Goal: Check status: Check status

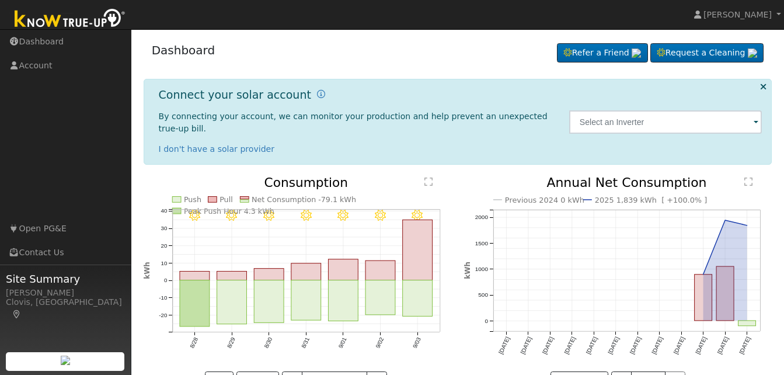
scroll to position [26, 0]
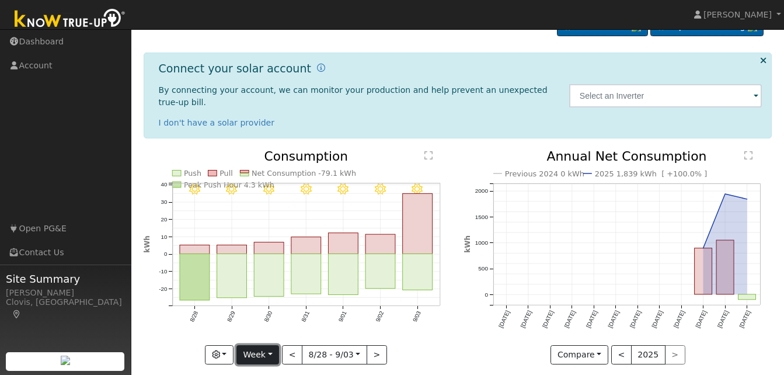
click at [271, 345] on button "Week" at bounding box center [257, 355] width 43 height 20
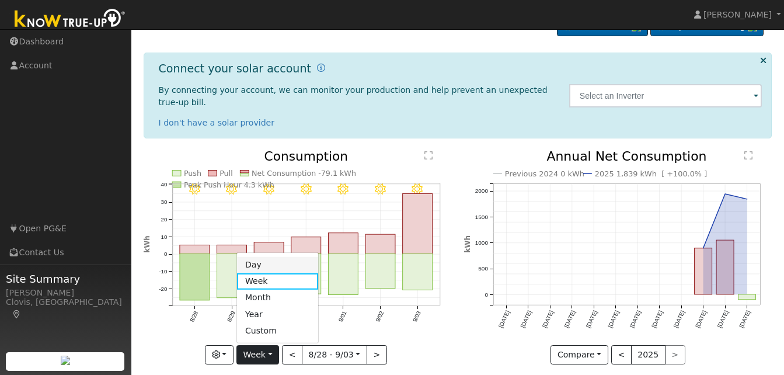
click at [267, 256] on link "Day" at bounding box center [277, 264] width 81 height 16
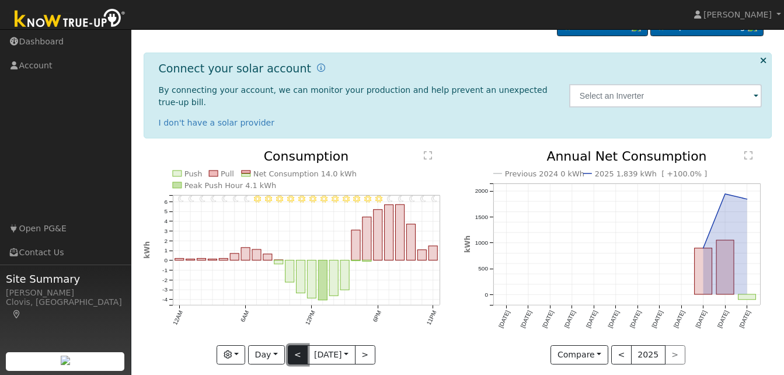
click at [291, 345] on button "<" at bounding box center [298, 355] width 20 height 20
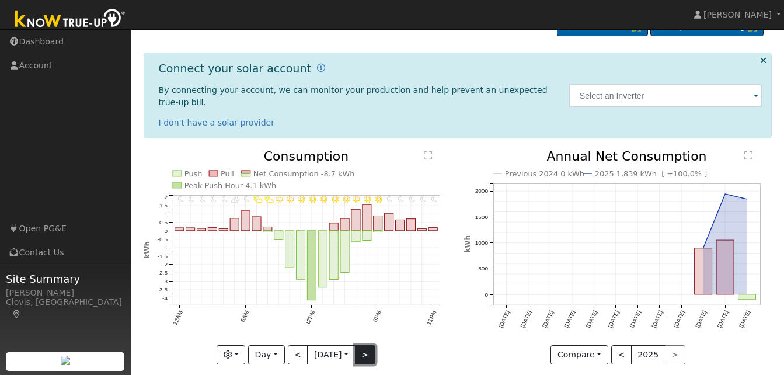
click at [370, 345] on button ">" at bounding box center [365, 355] width 20 height 20
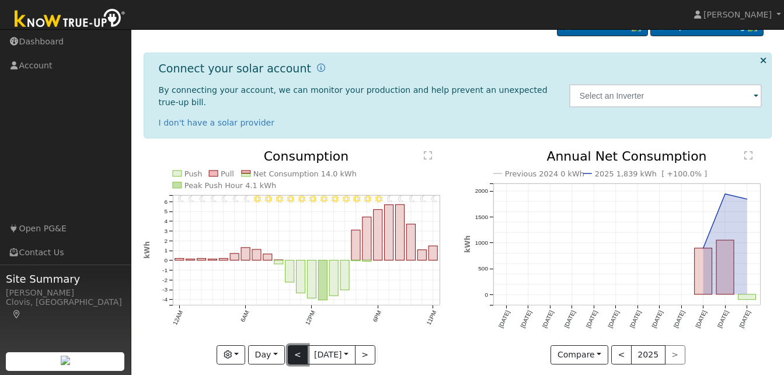
click at [297, 345] on button "<" at bounding box center [298, 355] width 20 height 20
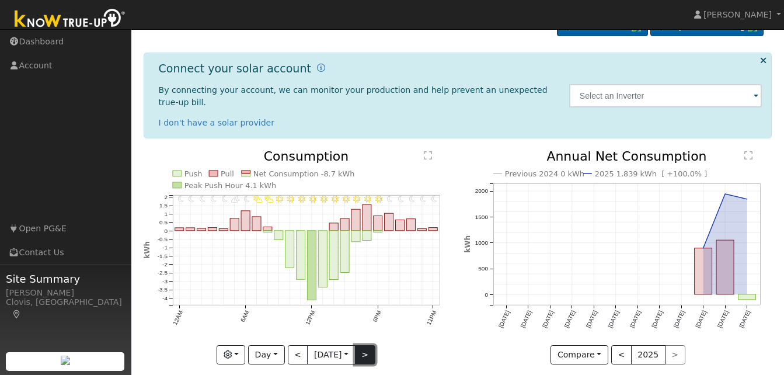
click at [367, 345] on button ">" at bounding box center [365, 355] width 20 height 20
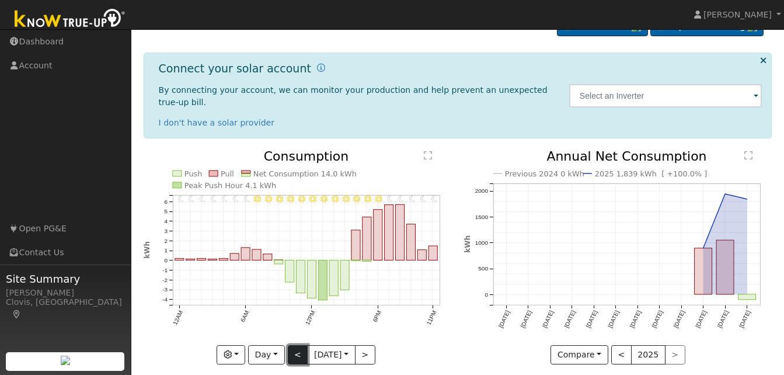
click at [291, 345] on button "<" at bounding box center [298, 355] width 20 height 20
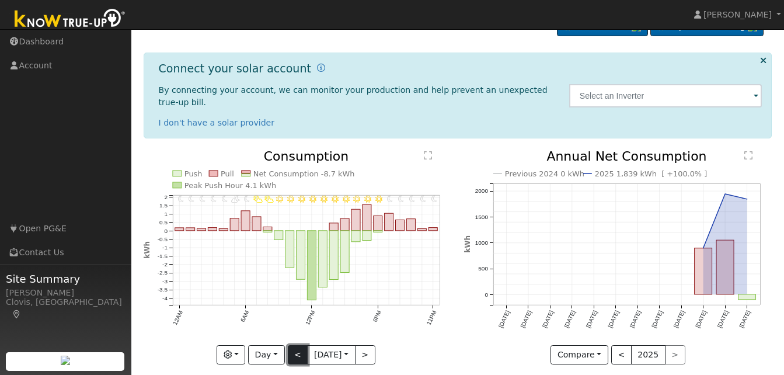
click at [291, 345] on button "<" at bounding box center [298, 355] width 20 height 20
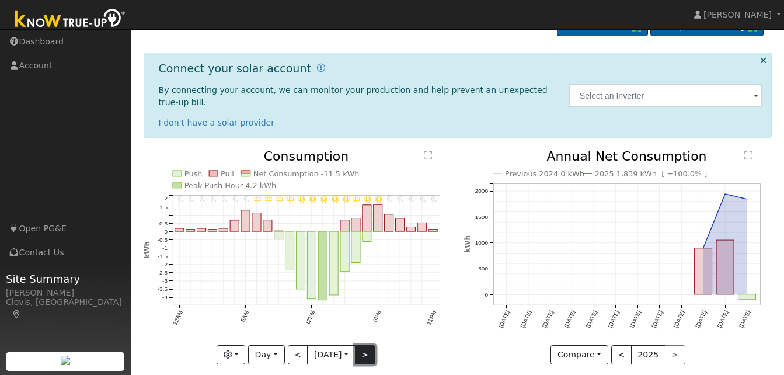
click at [368, 345] on button ">" at bounding box center [365, 355] width 20 height 20
type input "[DATE]"
